Goal: Task Accomplishment & Management: Complete application form

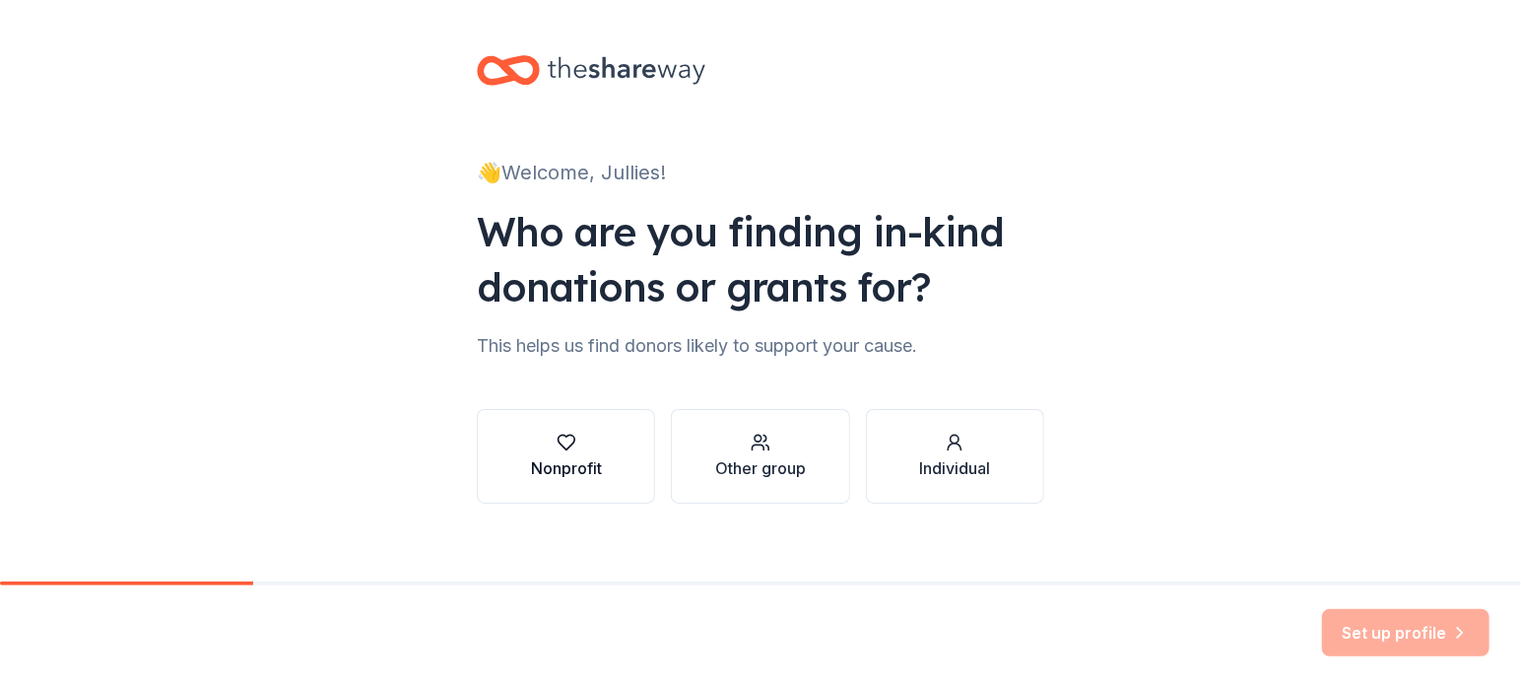
click at [567, 456] on div "Nonprofit" at bounding box center [566, 468] width 71 height 24
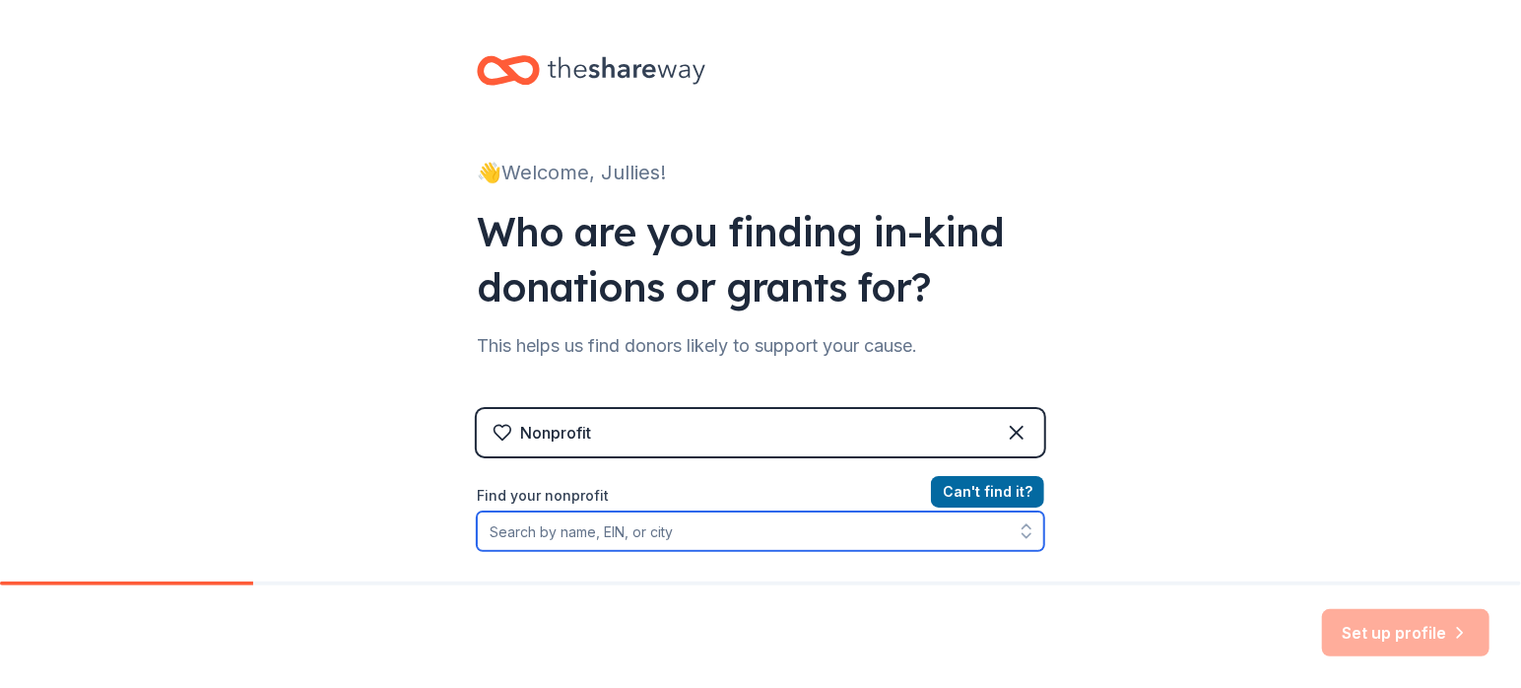
click at [634, 529] on input "Find your nonprofit" at bounding box center [760, 530] width 567 height 39
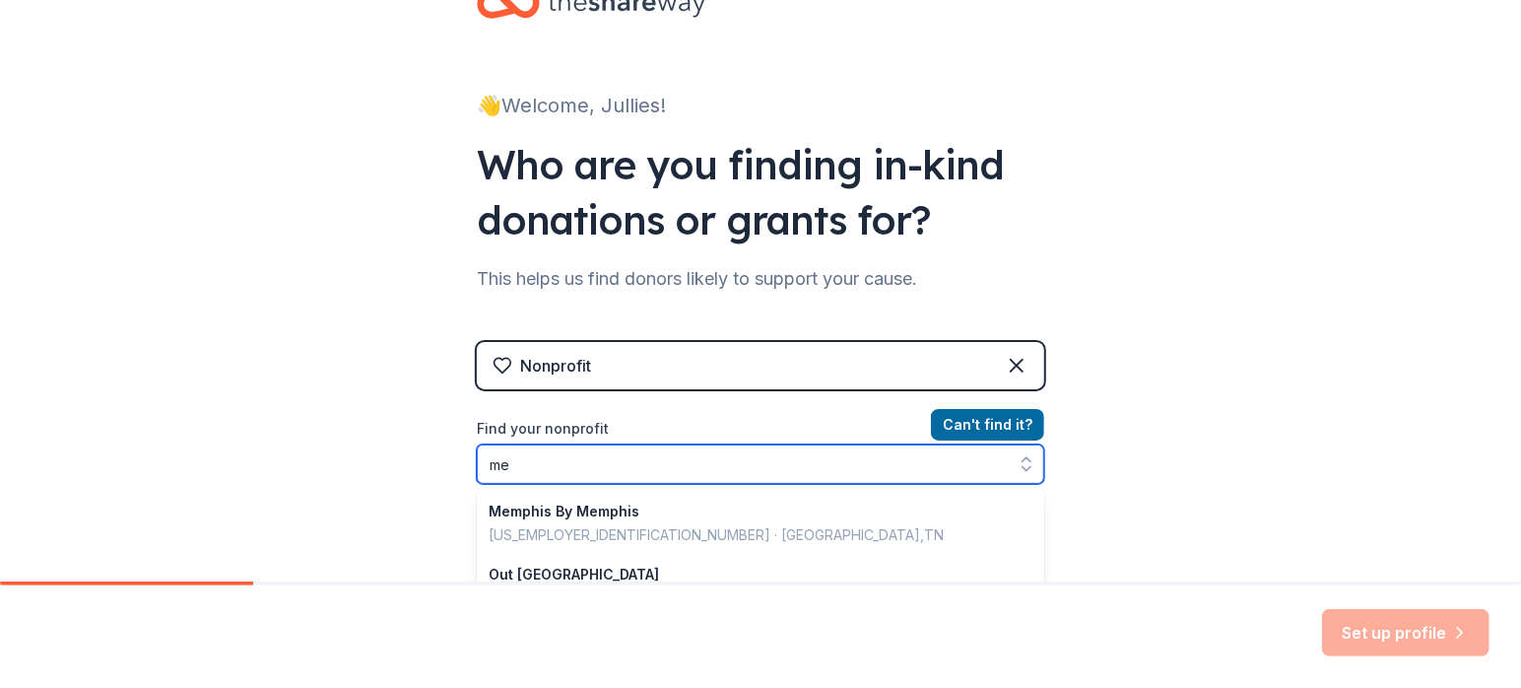
type input "m"
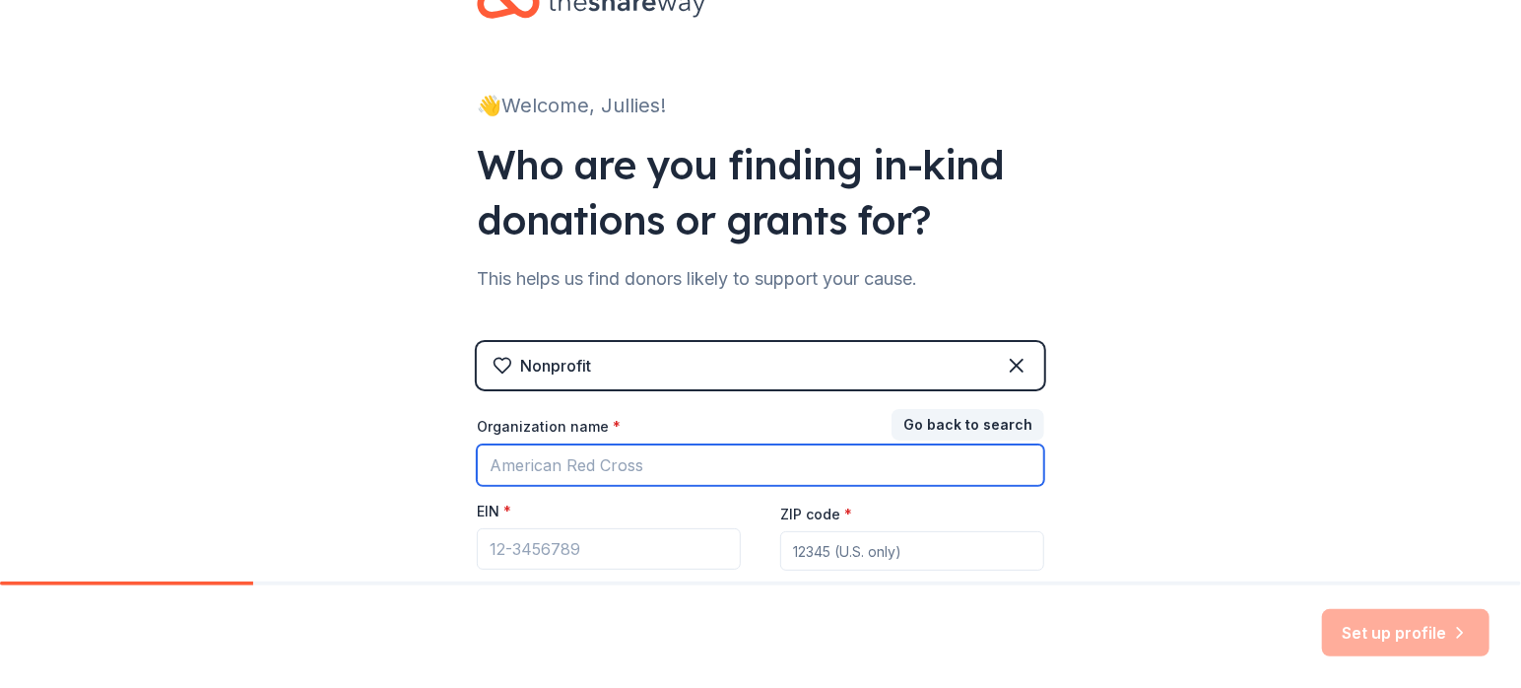
click at [521, 472] on input "Organization name *" at bounding box center [760, 464] width 567 height 41
drag, startPoint x: 649, startPoint y: 463, endPoint x: 223, endPoint y: 454, distance: 426.7
click at [299, 463] on div "👋 Welcome, Jullies! Who are you finding in-kind donations or grants for? This h…" at bounding box center [760, 338] width 1521 height 811
type input "lighthouse empowerment"
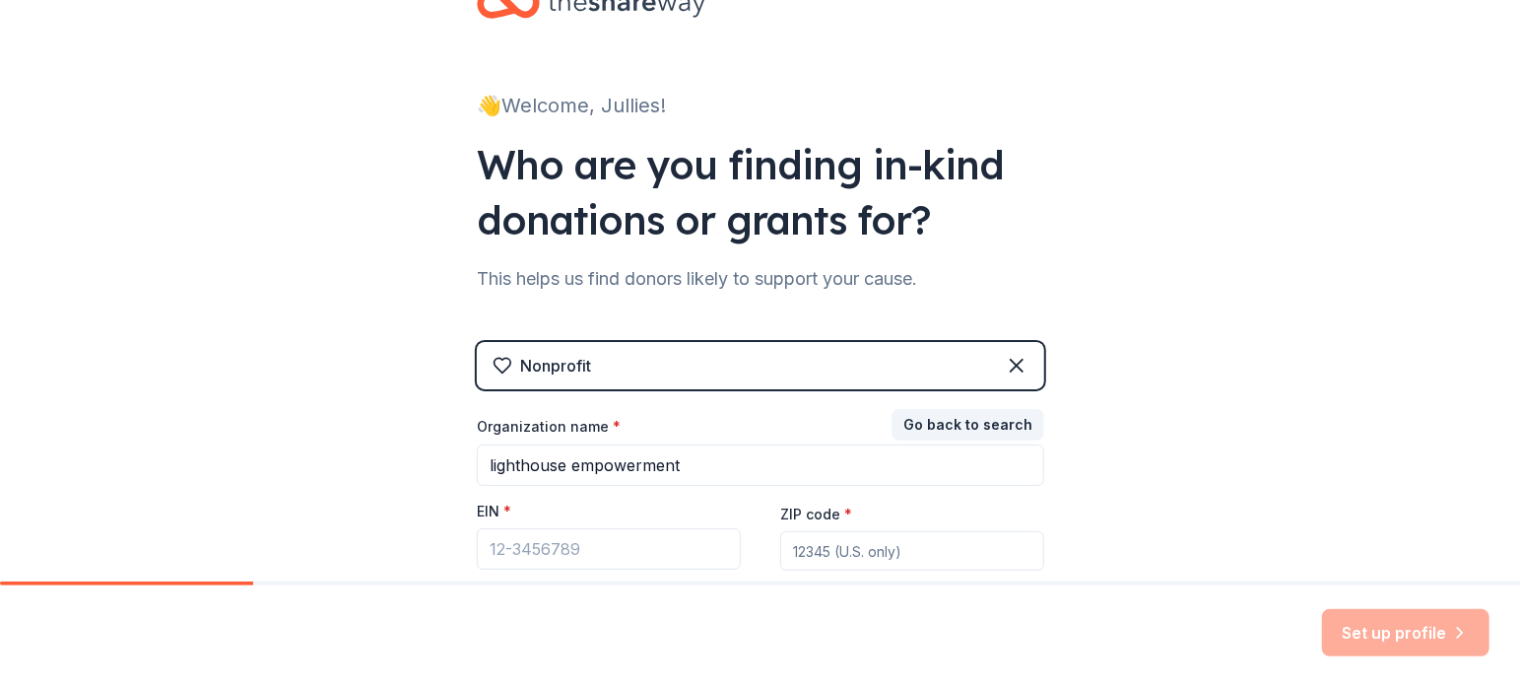
click at [817, 565] on input "ZIP code *" at bounding box center [912, 550] width 264 height 39
type input "M"
type input "38122"
drag, startPoint x: 520, startPoint y: 500, endPoint x: 521, endPoint y: 514, distance: 13.8
click at [521, 504] on div "EIN *" at bounding box center [609, 515] width 264 height 28
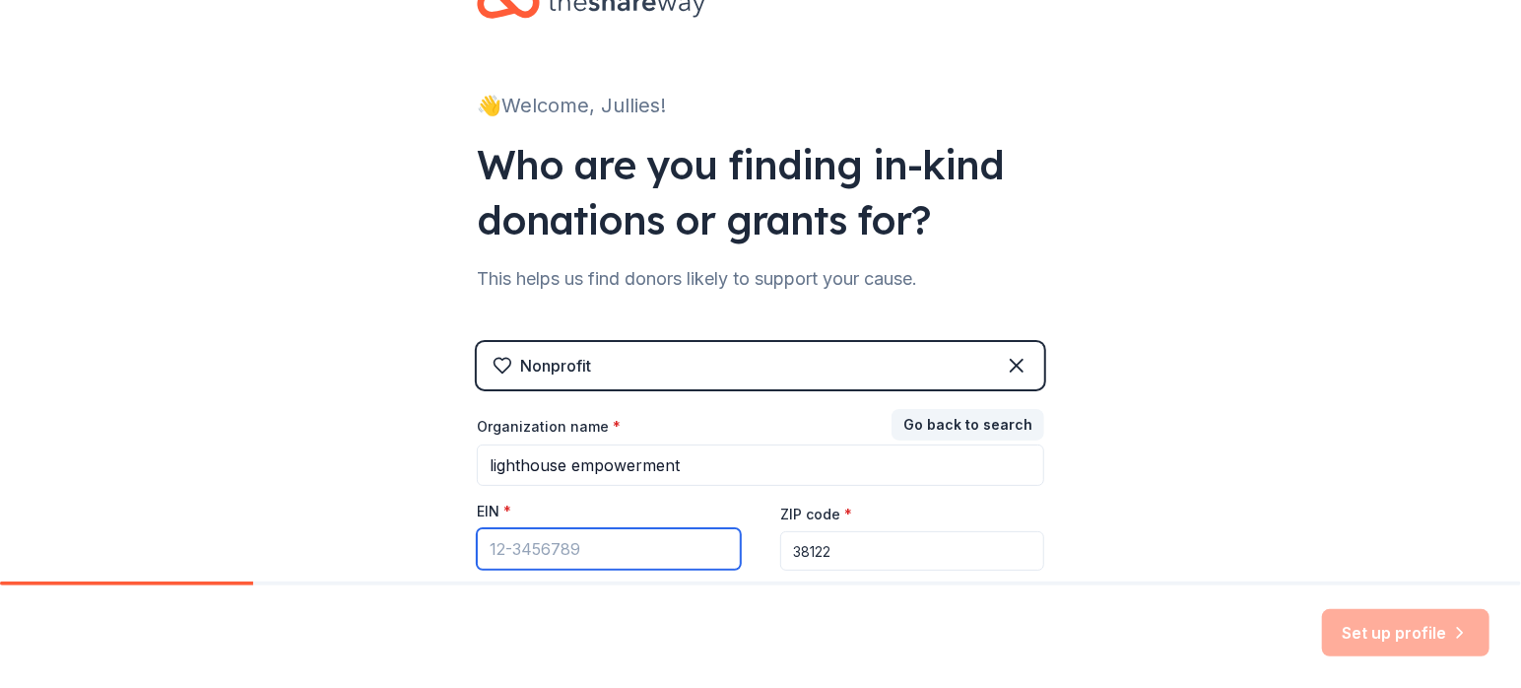
click at [538, 557] on input "EIN *" at bounding box center [609, 548] width 264 height 41
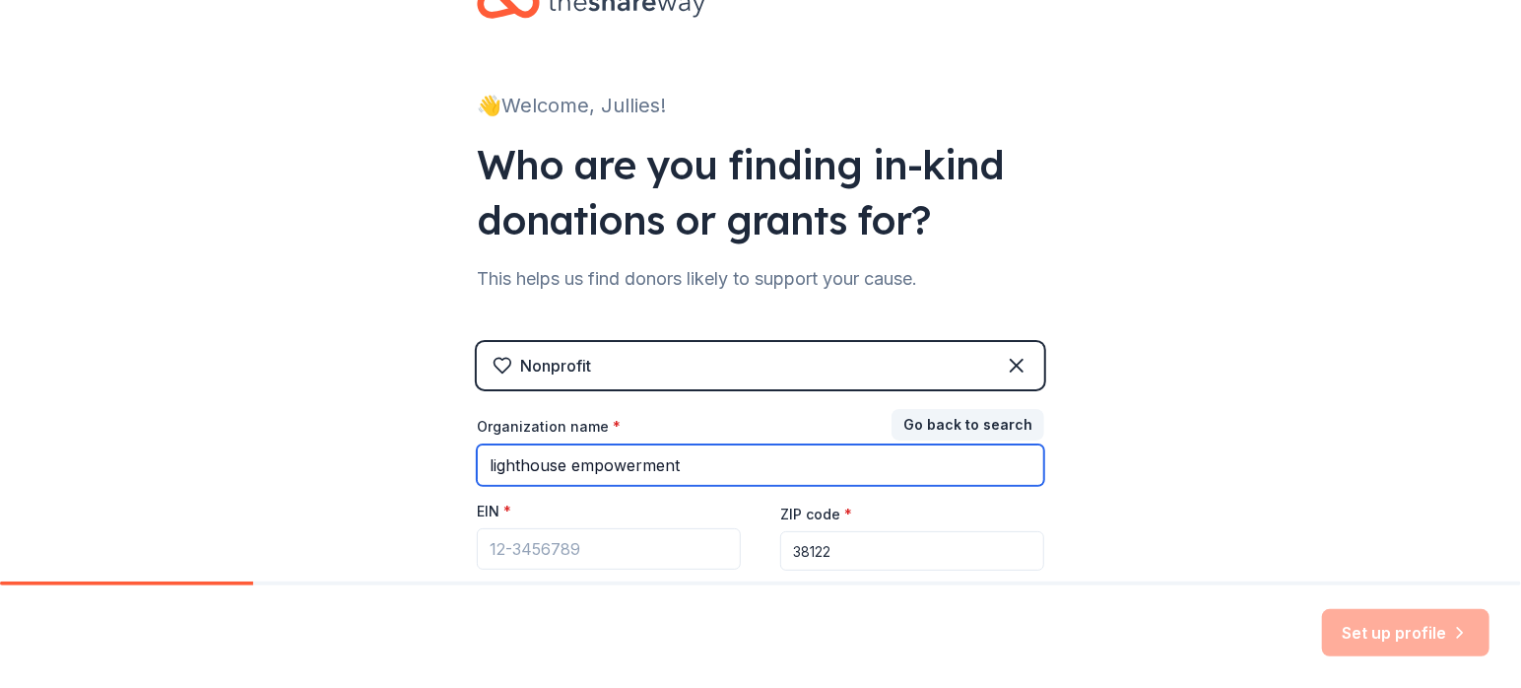
click at [698, 461] on input "lighthouse empowerment" at bounding box center [760, 464] width 567 height 41
type input "lighthouse empowerment Ministries"
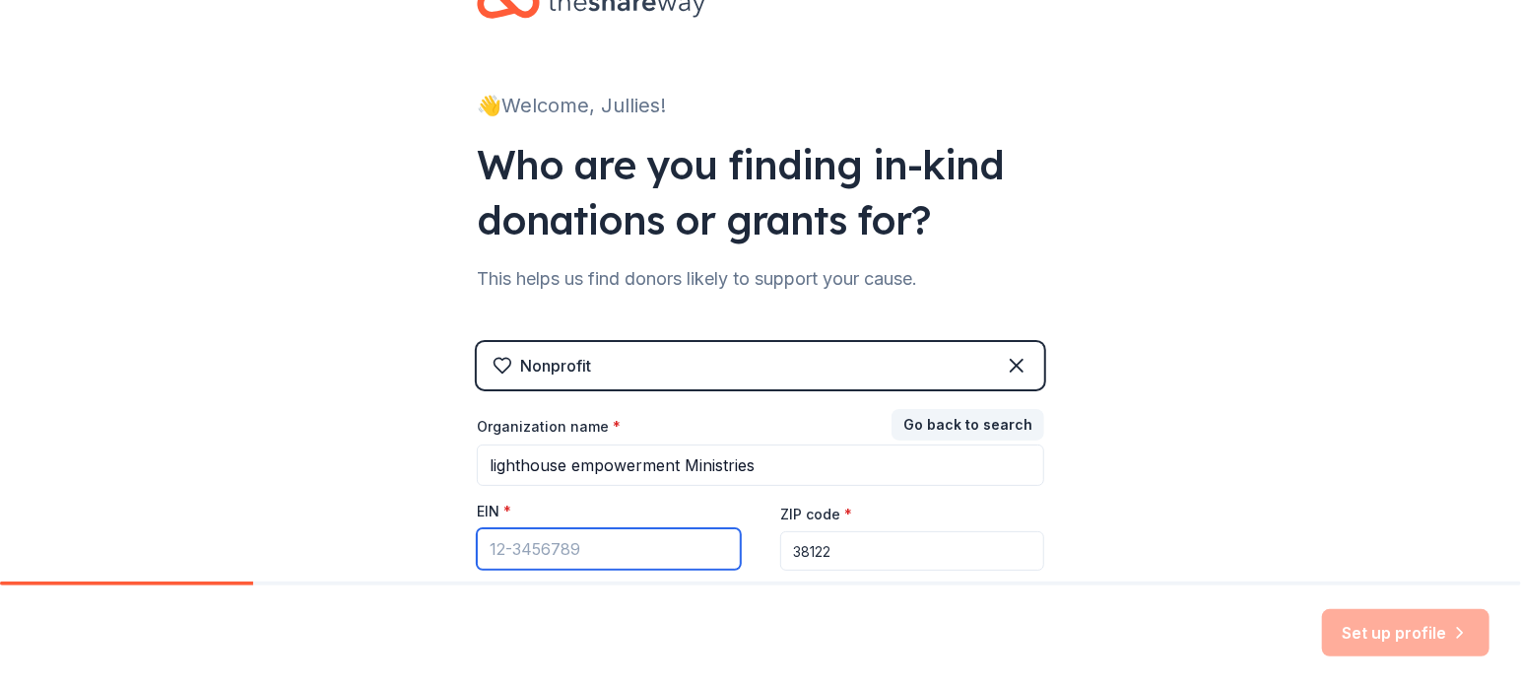
click at [552, 541] on input "EIN *" at bounding box center [609, 548] width 264 height 41
type input "2"
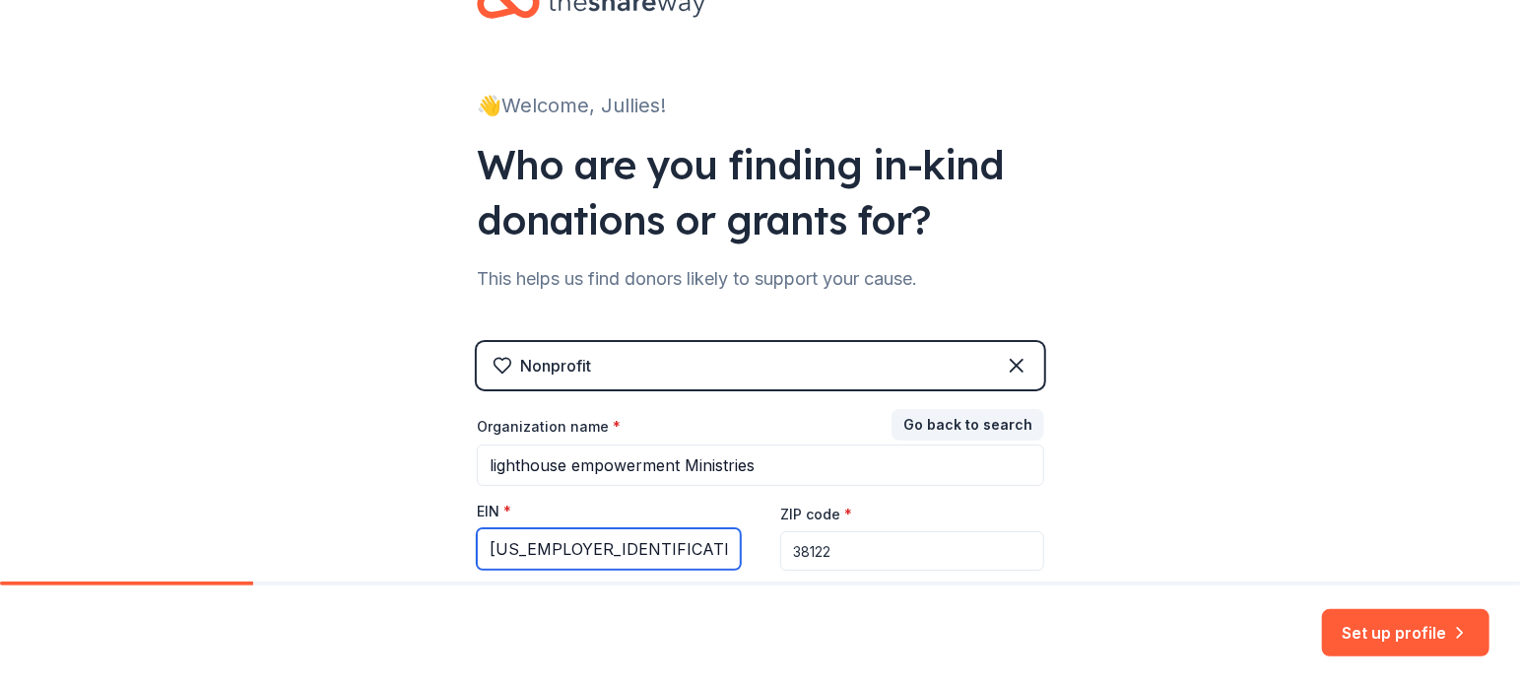
type input "[US_EMPLOYER_IDENTIFICATION_NUMBER]"
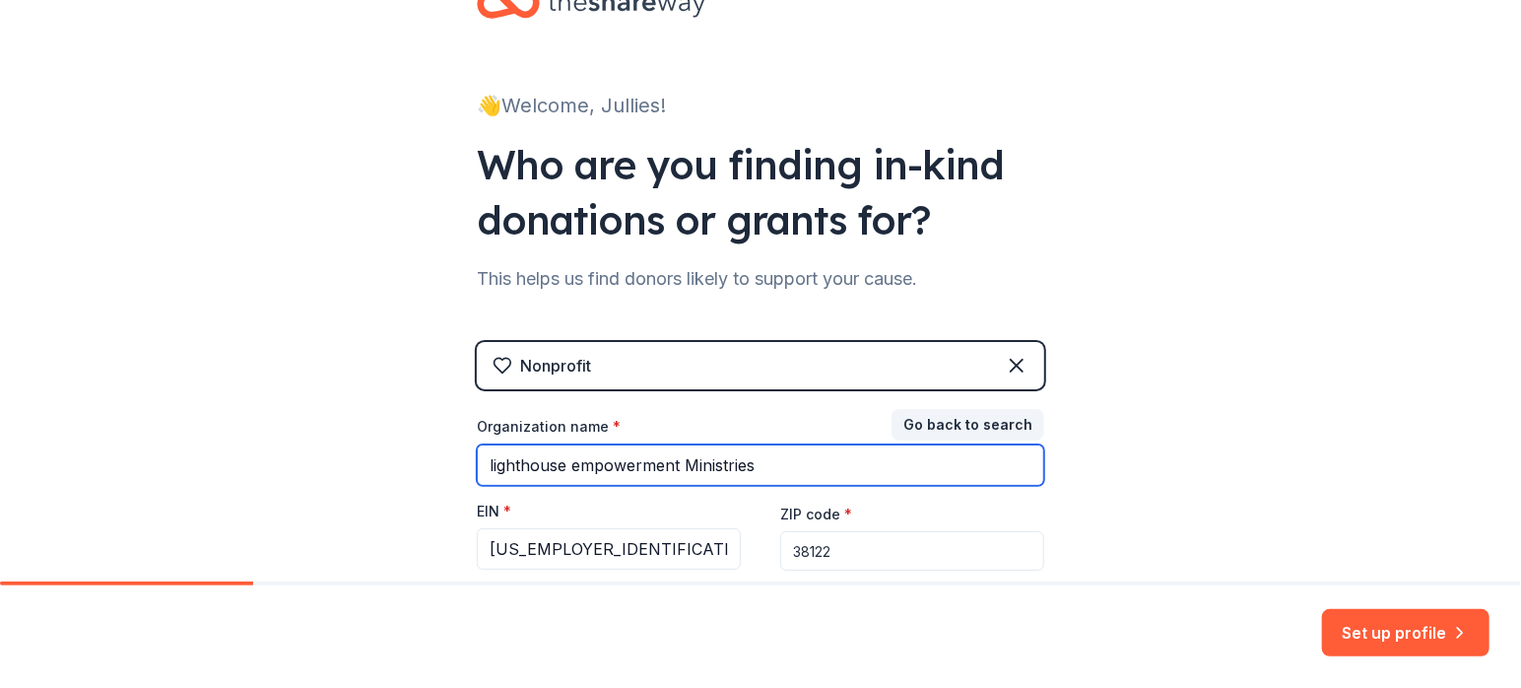
drag, startPoint x: 744, startPoint y: 464, endPoint x: 390, endPoint y: 398, distance: 359.8
click at [390, 398] on div "👋 Welcome, Jullies! Who are you finding in-kind donations or grants for? This h…" at bounding box center [760, 338] width 1521 height 811
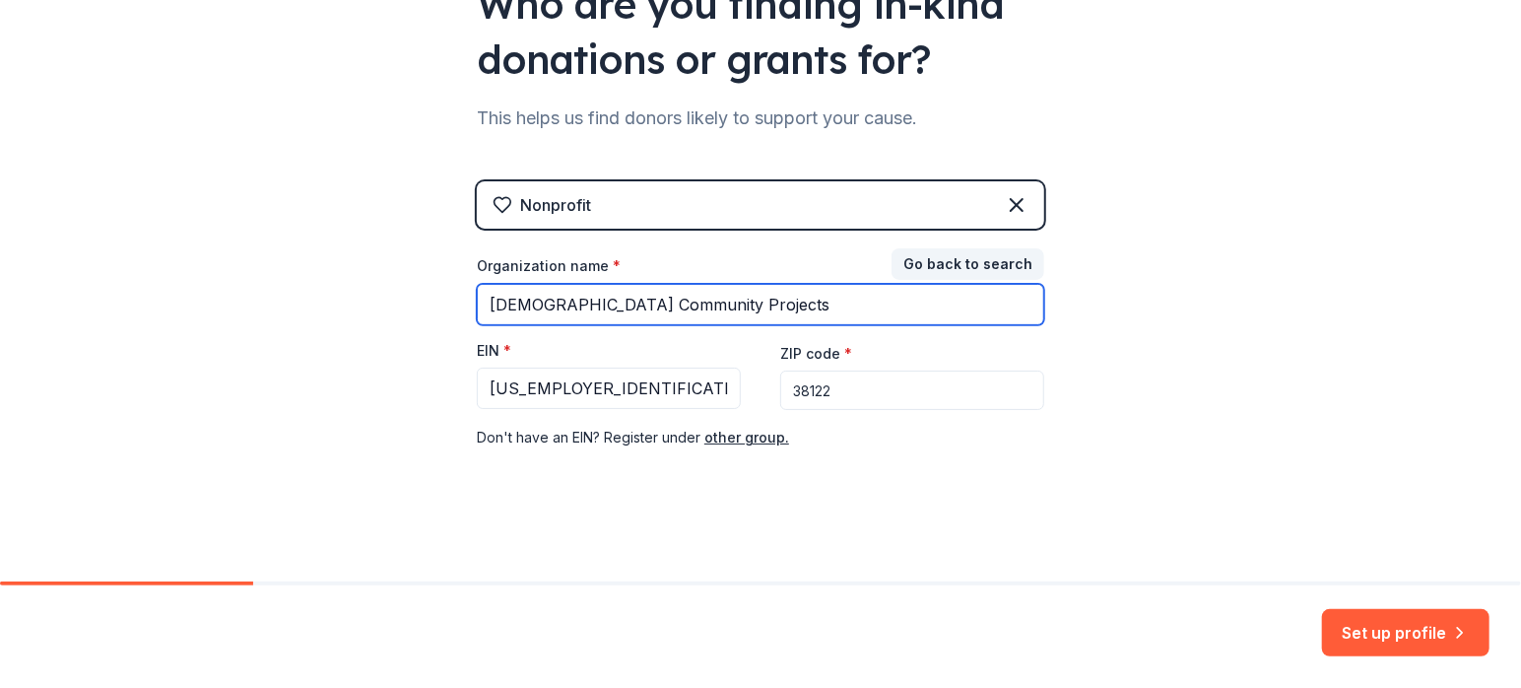
type input "[DEMOGRAPHIC_DATA] Community Projects"
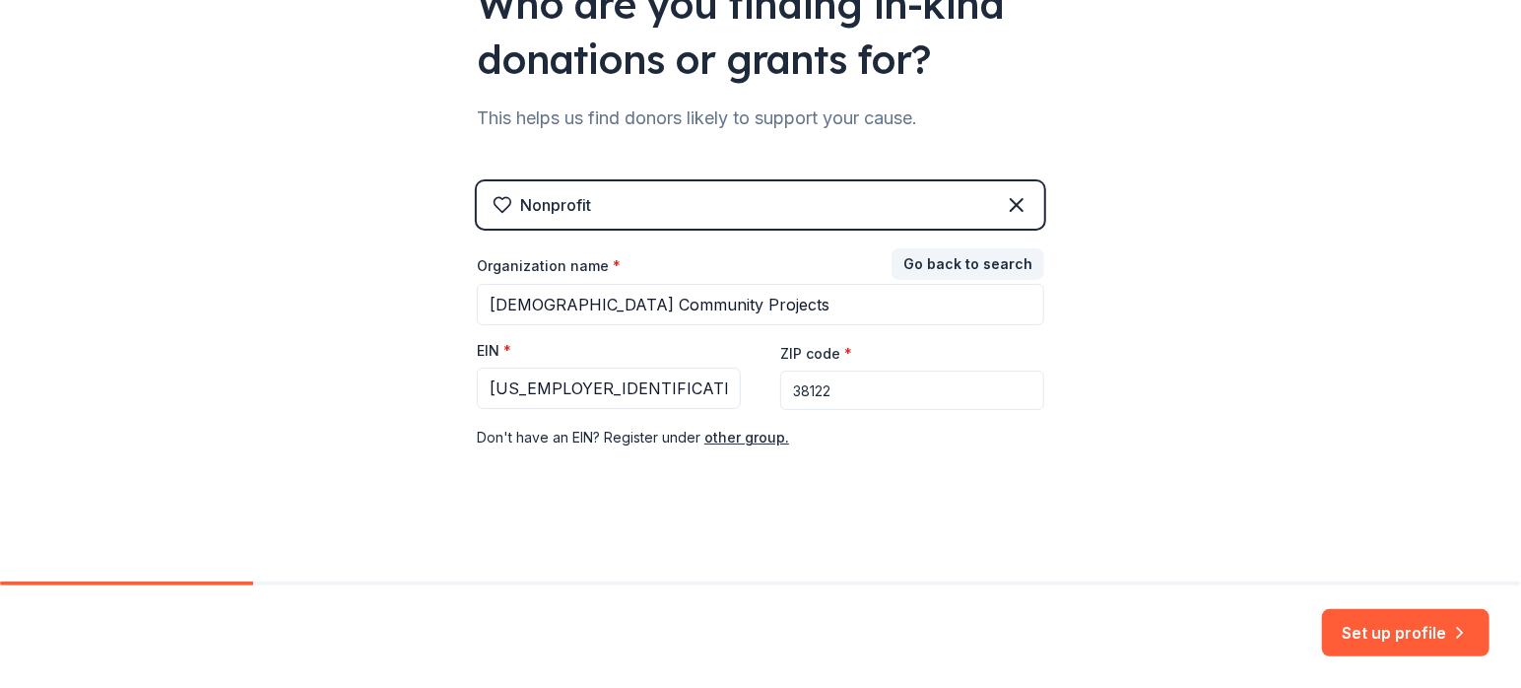
click at [564, 467] on div "Nonprofit Go back to search Organization name * Trinity Temple Community Projec…" at bounding box center [760, 334] width 567 height 307
click at [716, 435] on button "other group." at bounding box center [746, 438] width 85 height 24
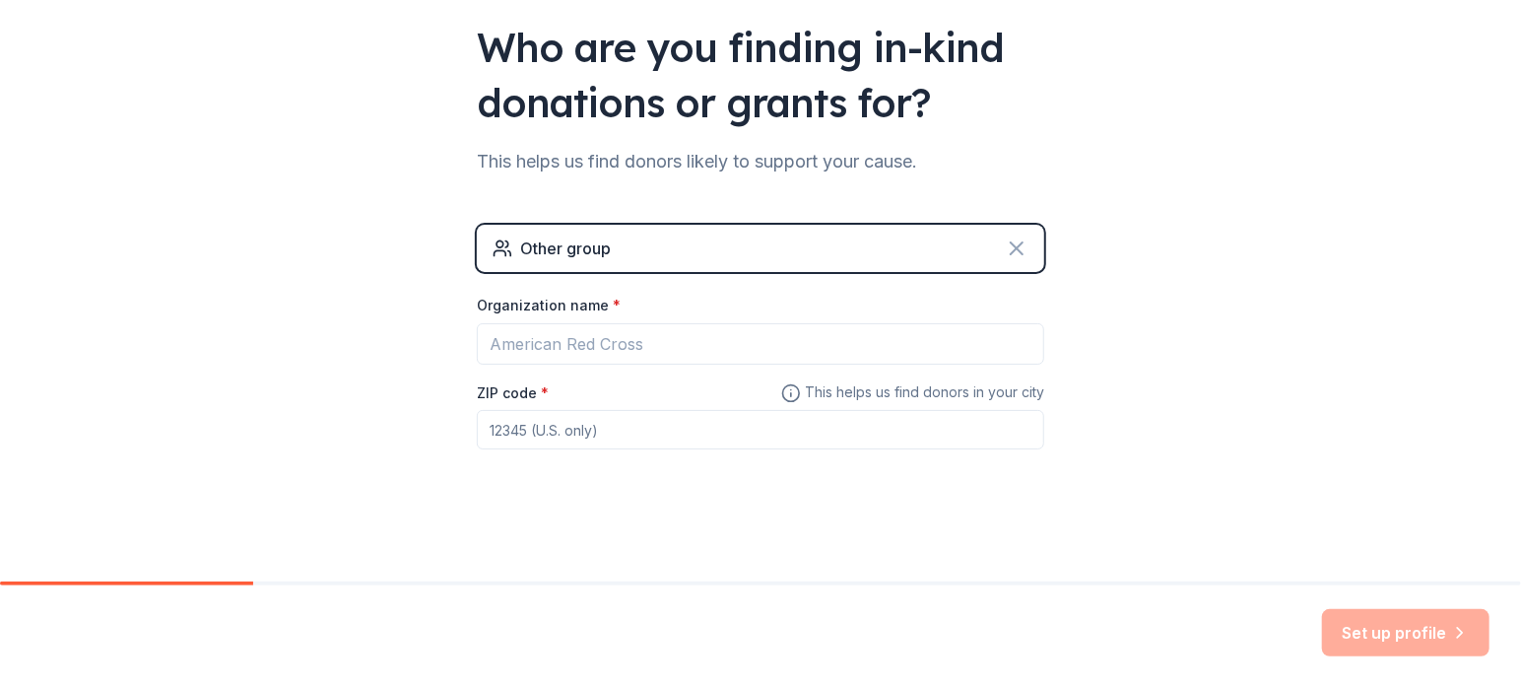
click at [1005, 247] on icon at bounding box center [1017, 248] width 24 height 24
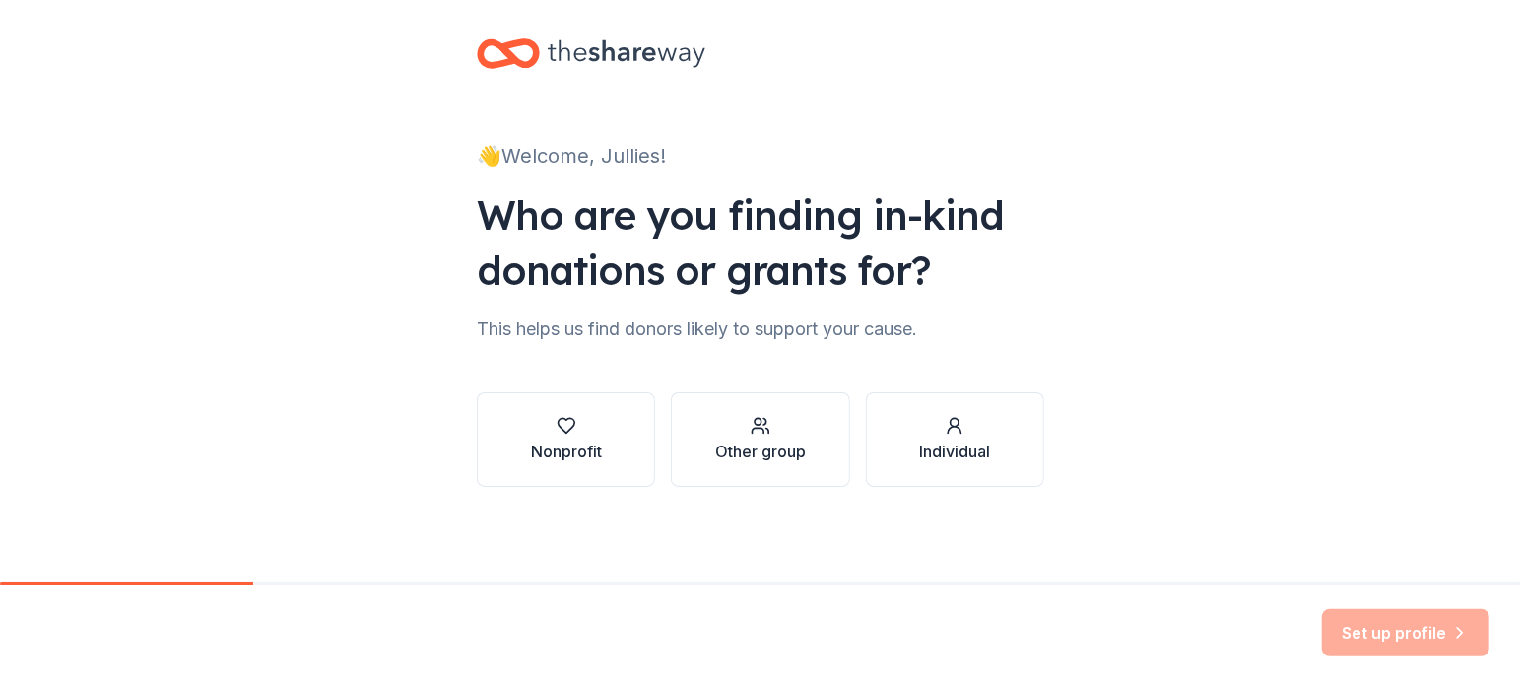
scroll to position [16, 0]
click at [571, 449] on div "Nonprofit" at bounding box center [566, 452] width 71 height 24
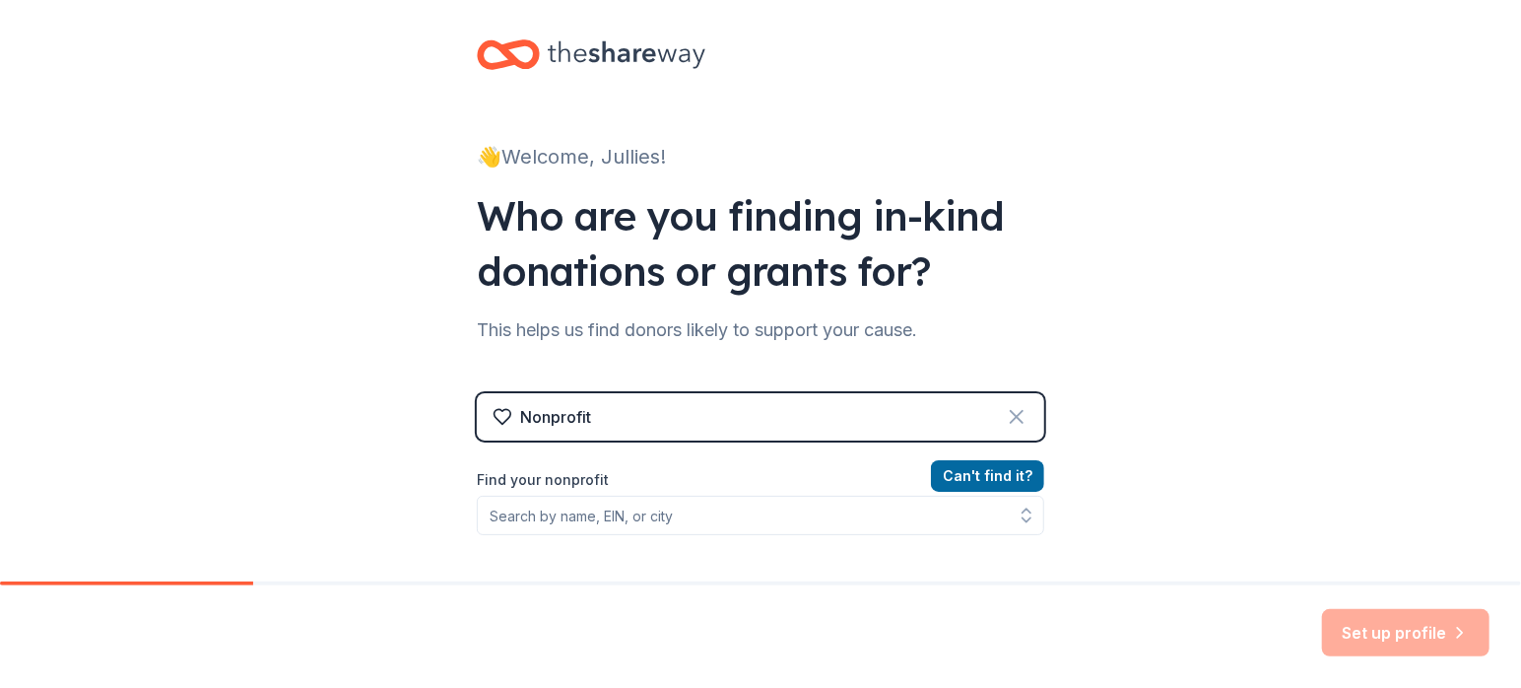
click at [1005, 411] on icon at bounding box center [1017, 417] width 24 height 24
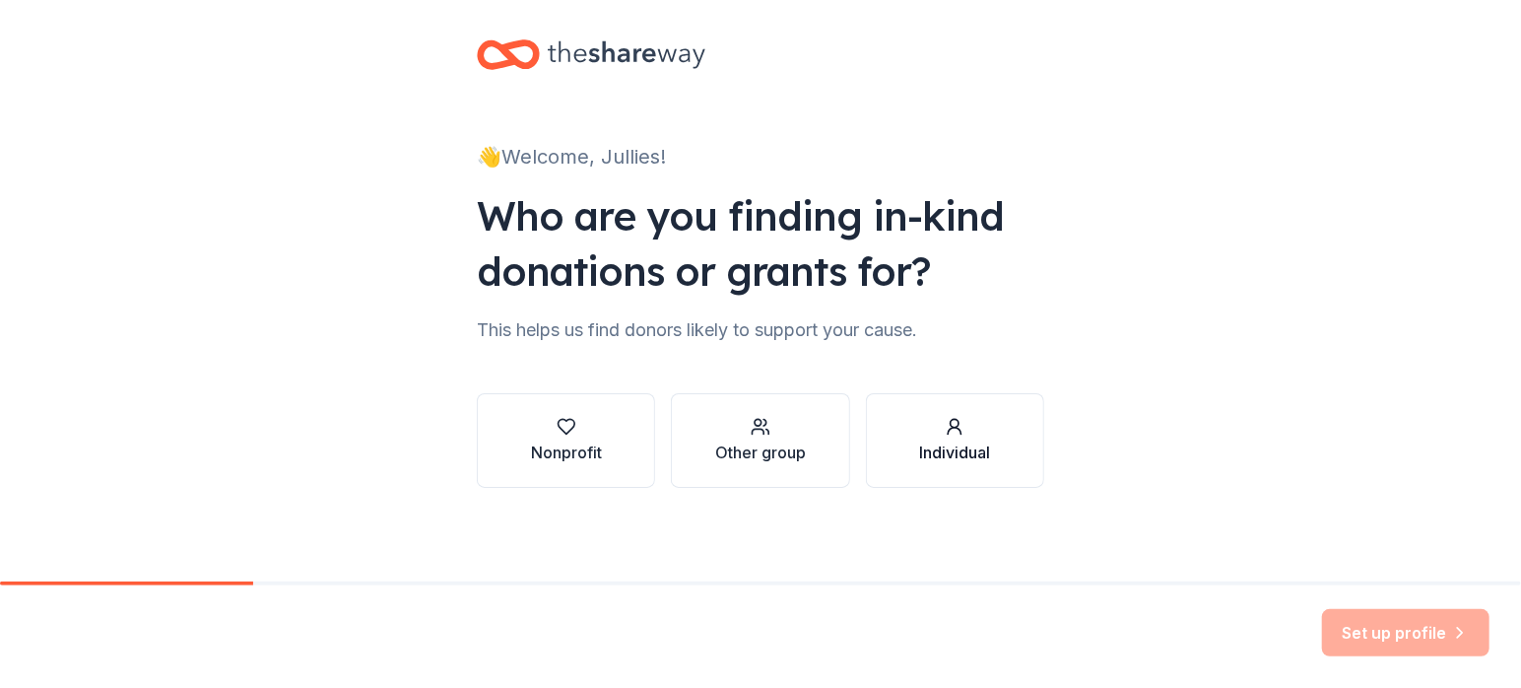
click at [952, 455] on div "Individual" at bounding box center [954, 452] width 71 height 24
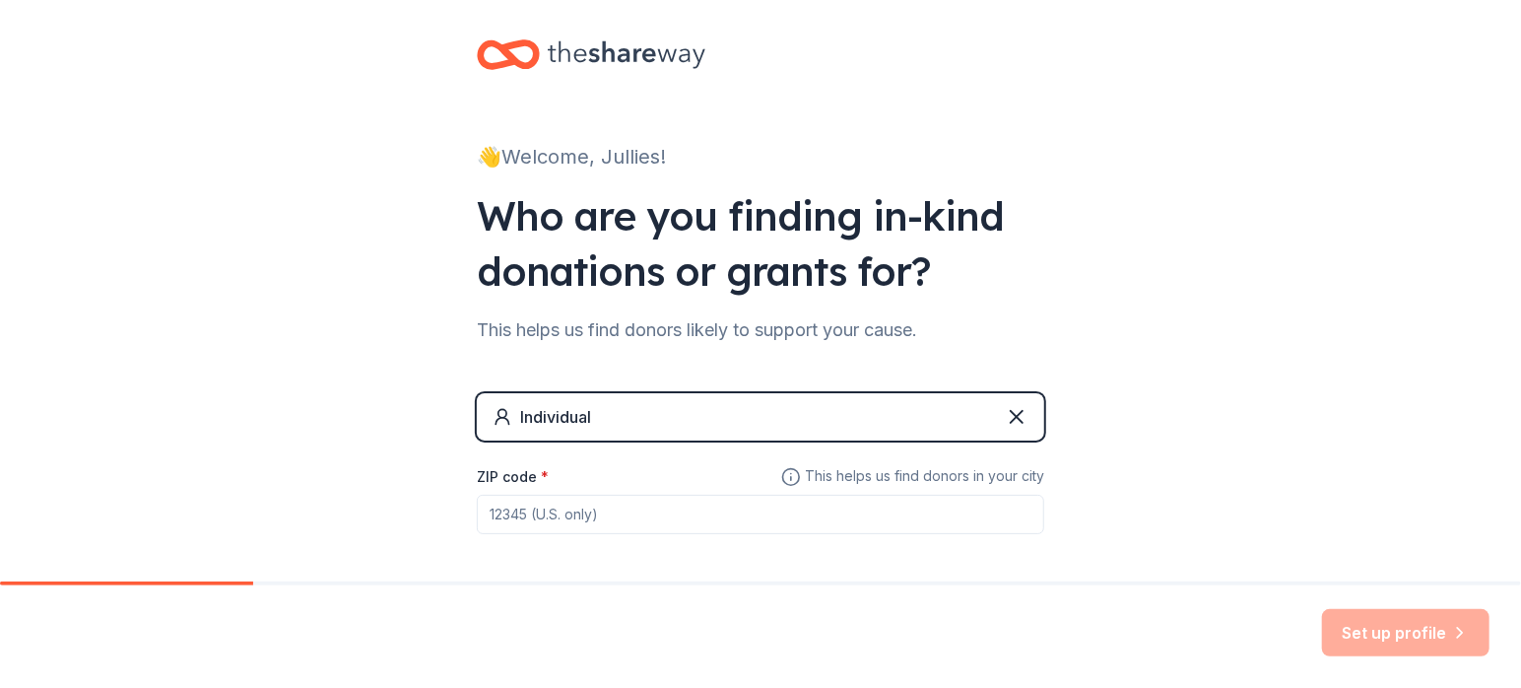
click at [560, 518] on input "ZIP code *" at bounding box center [760, 514] width 567 height 39
type input "38122"
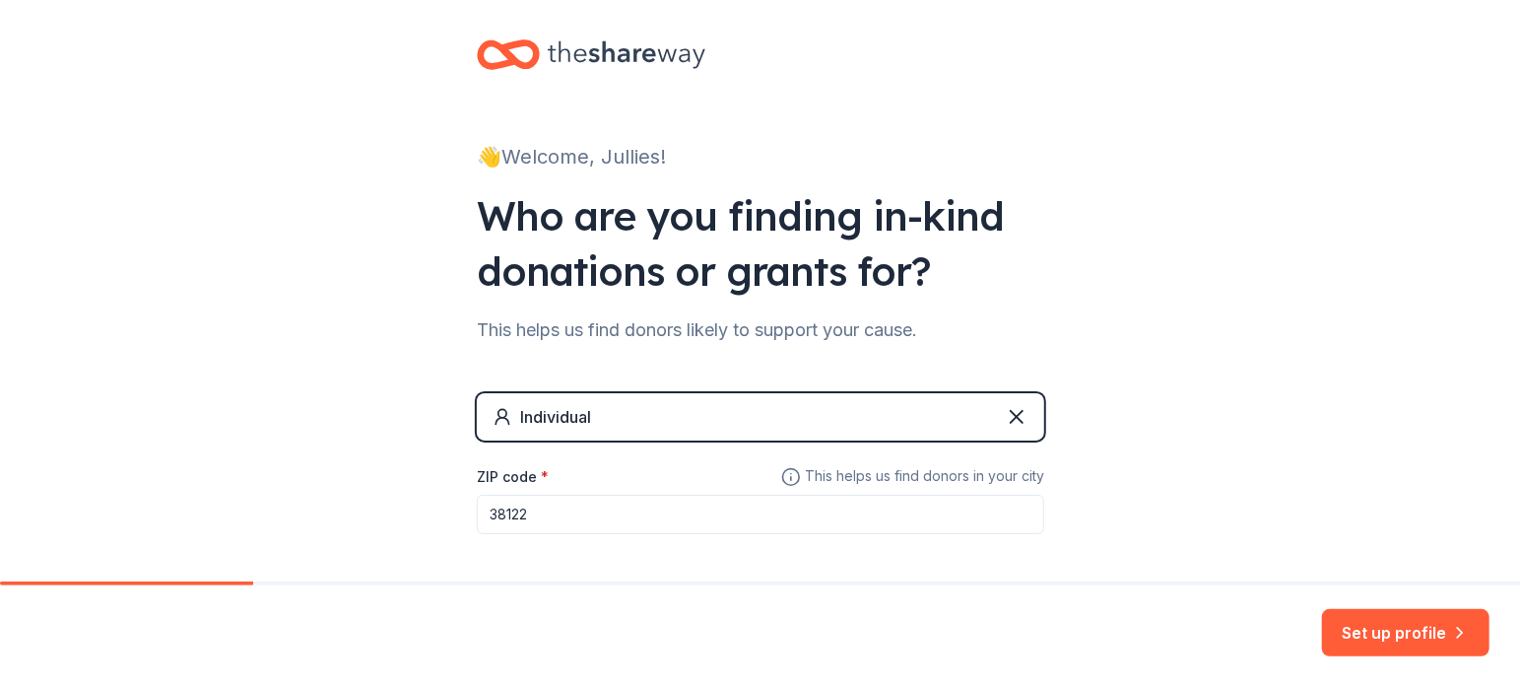
click at [1420, 624] on button "Set up profile" at bounding box center [1405, 632] width 167 height 47
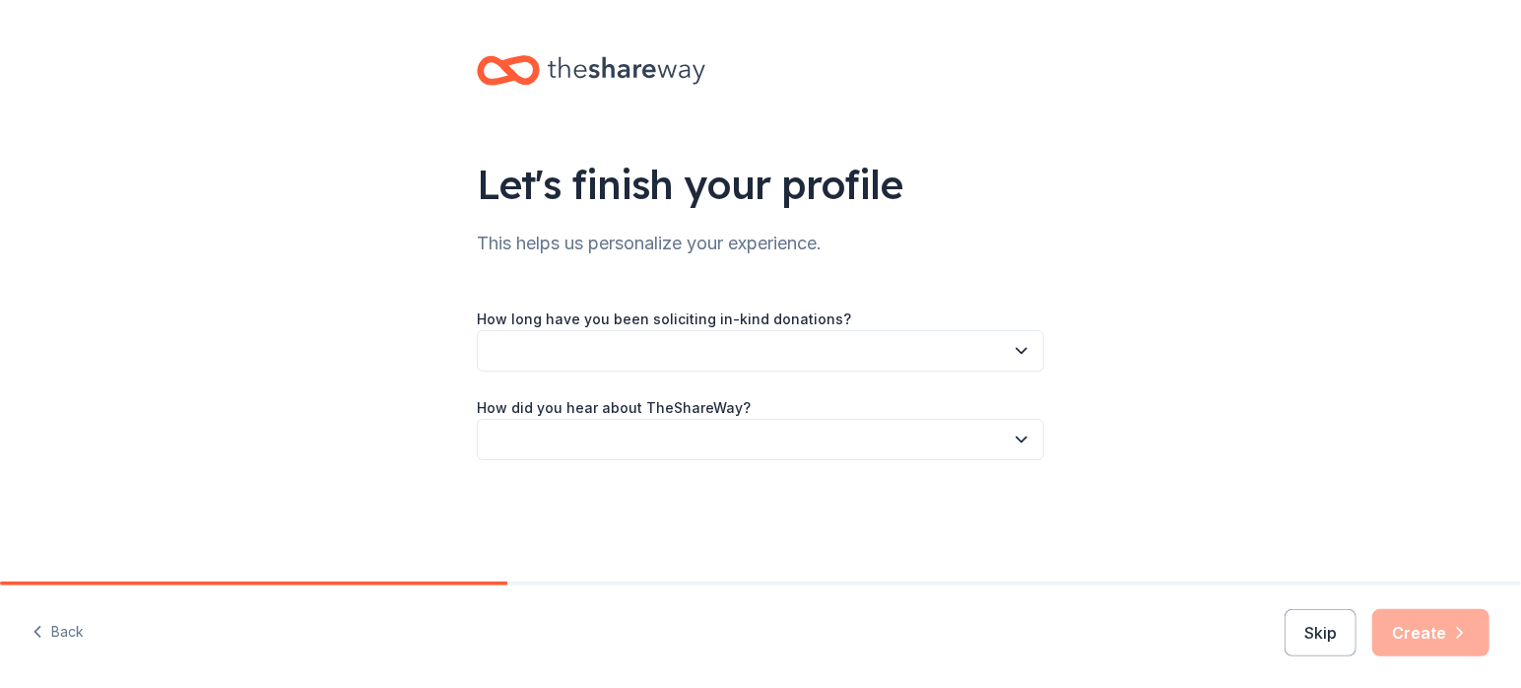
click at [574, 364] on button "button" at bounding box center [760, 350] width 567 height 41
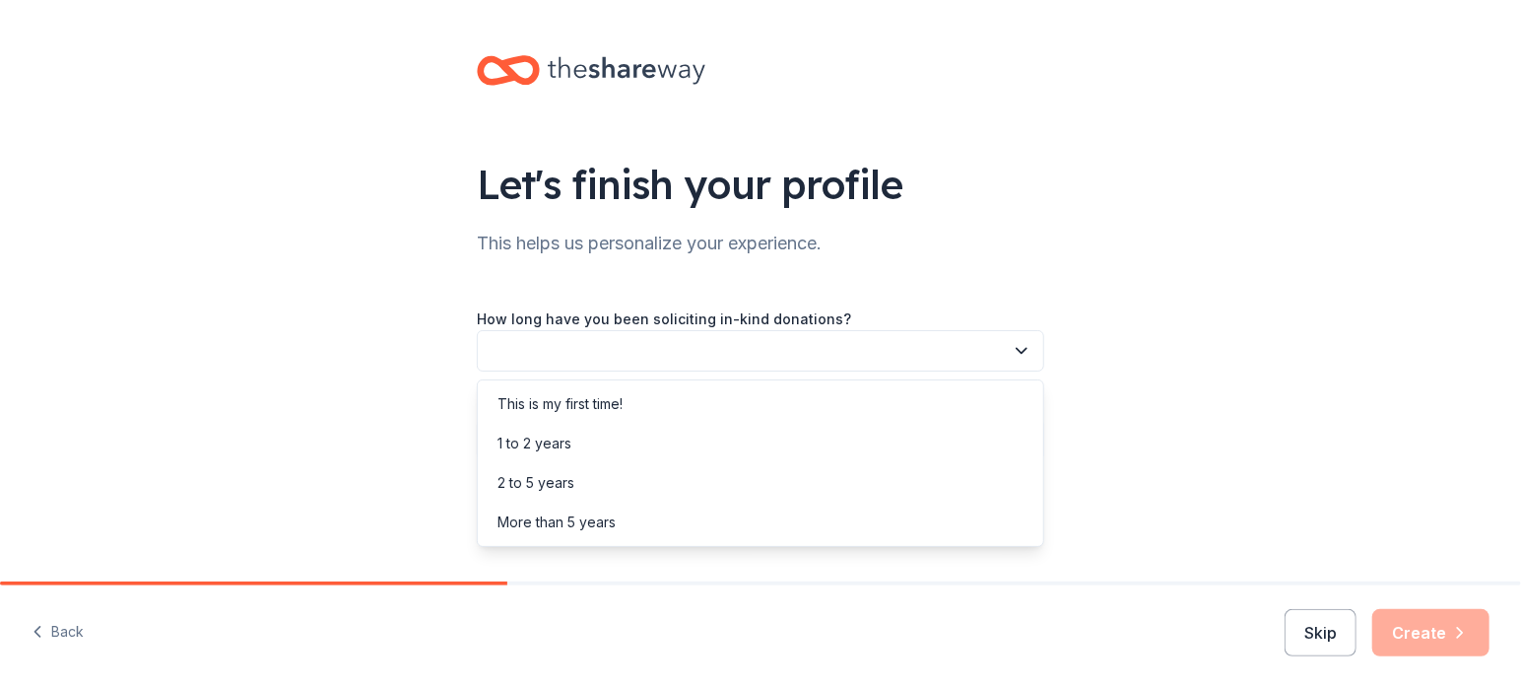
click at [555, 520] on div "More than 5 years" at bounding box center [557, 522] width 118 height 24
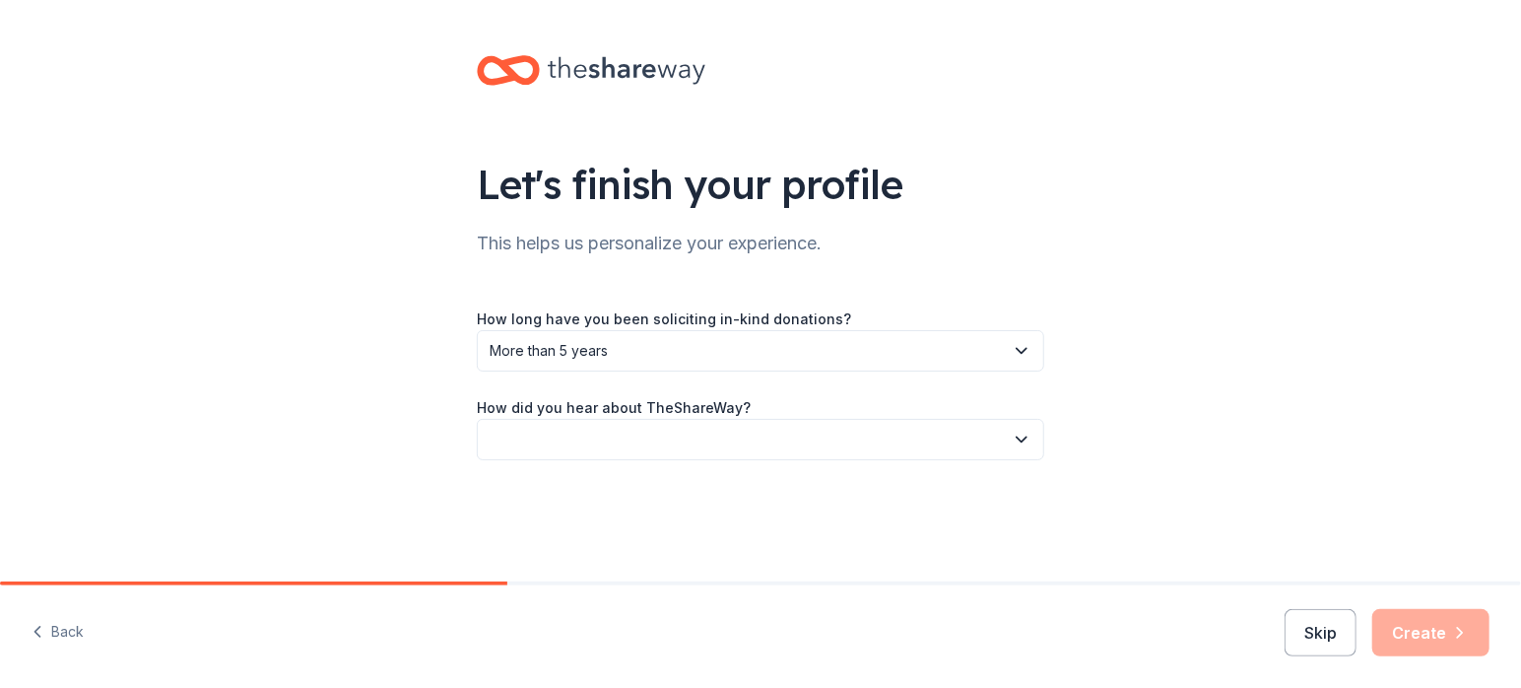
click at [553, 446] on button "button" at bounding box center [760, 439] width 567 height 41
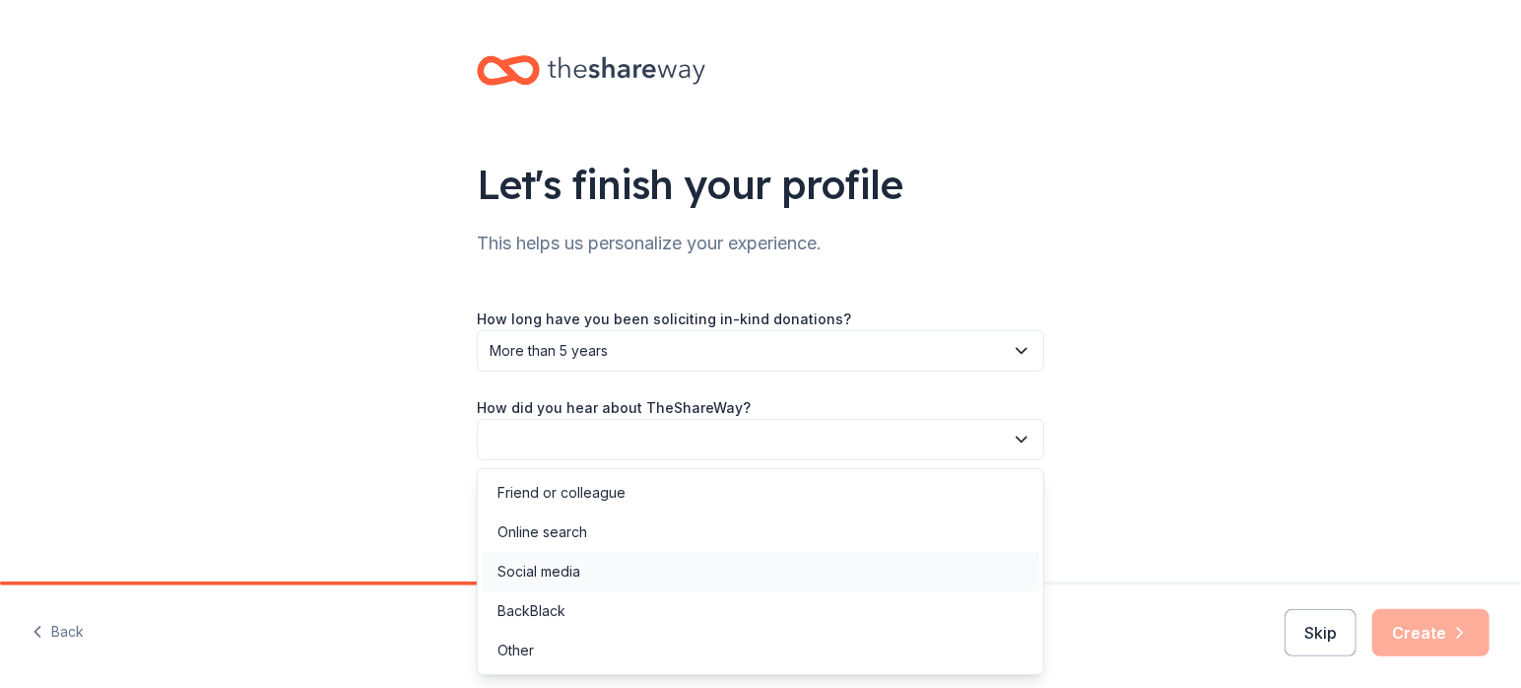
click at [556, 570] on div "Social media" at bounding box center [539, 572] width 83 height 24
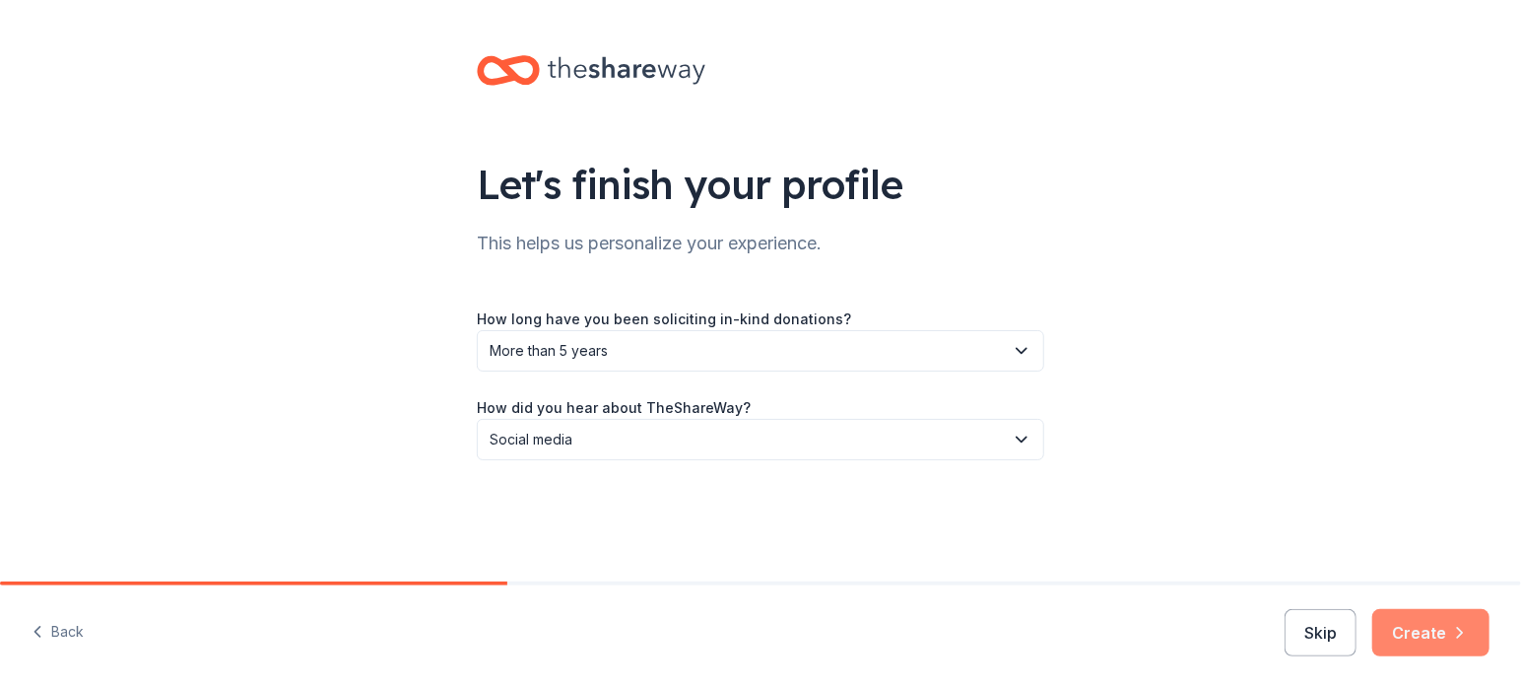
click at [1414, 634] on button "Create" at bounding box center [1430, 632] width 117 height 47
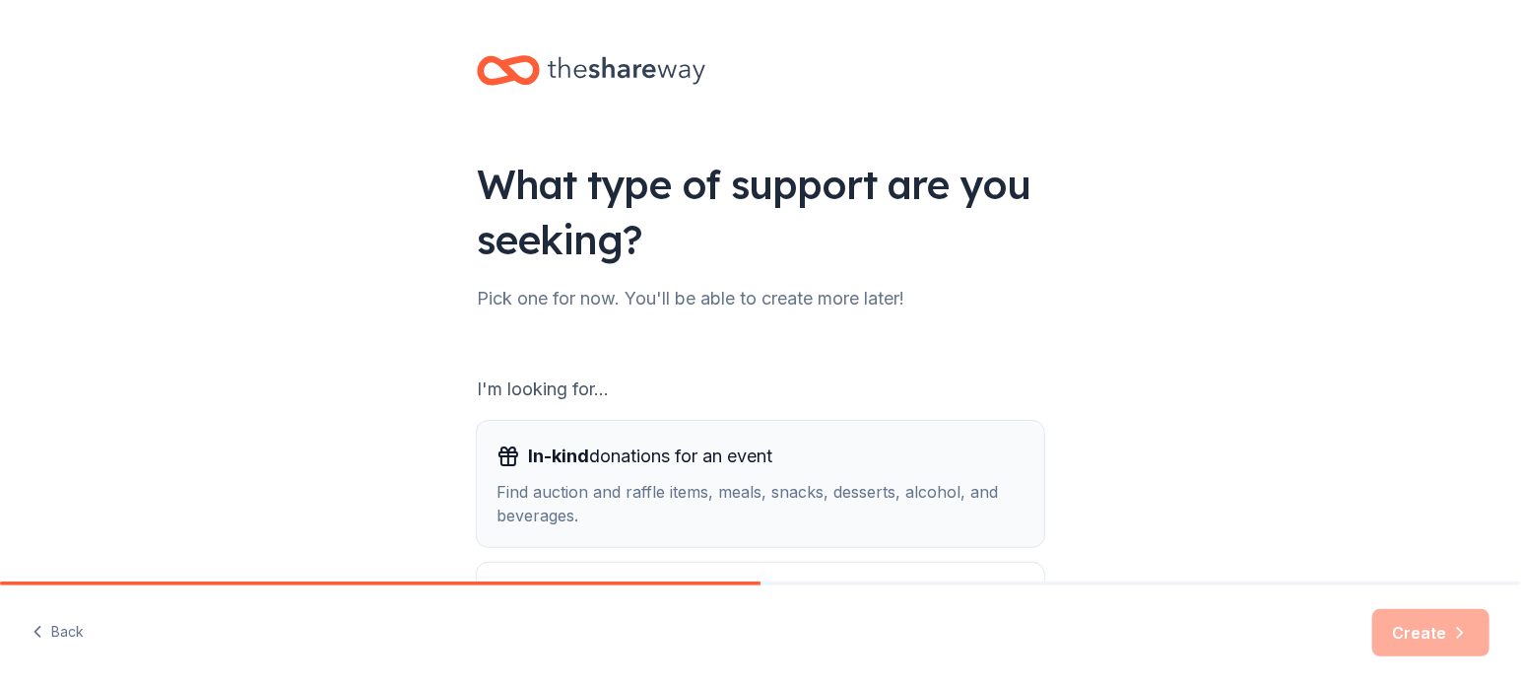
click at [554, 498] on div "Find auction and raffle items, meals, snacks, desserts, alcohol, and beverages." at bounding box center [761, 503] width 528 height 47
